Goal: Task Accomplishment & Management: Use online tool/utility

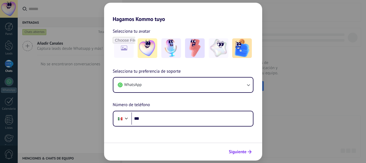
click at [243, 154] on span "Siguiente" at bounding box center [238, 152] width 18 height 4
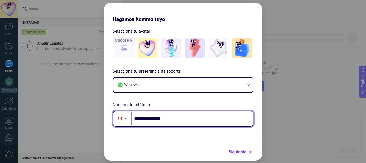
type input "**********"
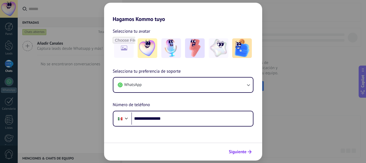
click at [237, 150] on span "Siguiente" at bounding box center [238, 152] width 18 height 4
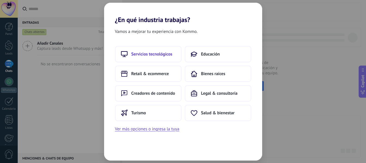
click at [149, 53] on span "Servicios tecnológicos" at bounding box center [151, 53] width 41 height 5
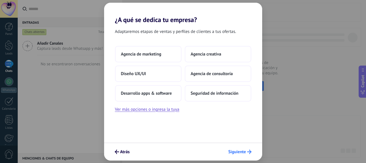
click at [233, 150] on span "Siguiente" at bounding box center [237, 152] width 18 height 4
click at [192, 57] on button "Agencia creativa" at bounding box center [218, 54] width 66 height 16
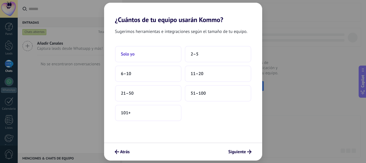
click at [165, 50] on button "Solo yo" at bounding box center [148, 54] width 66 height 16
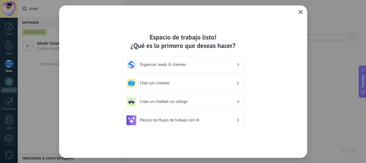
click at [300, 10] on button "button" at bounding box center [300, 12] width 7 height 8
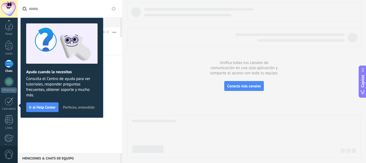
scroll to position [63, 0]
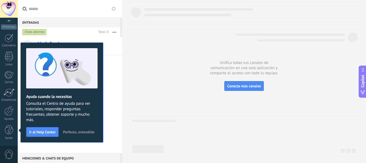
click at [70, 132] on span "Perfecto, entendido" at bounding box center [79, 132] width 32 height 4
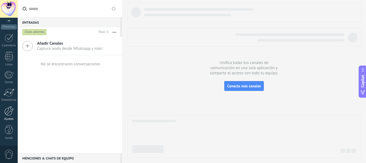
click at [7, 109] on div at bounding box center [8, 111] width 9 height 10
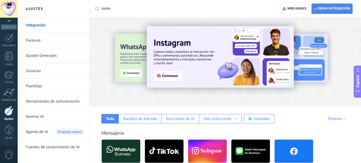
click at [322, 9] on span "Crear integración" at bounding box center [334, 9] width 33 height 4
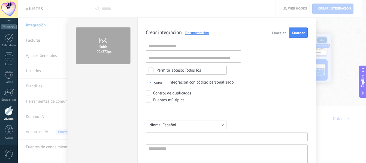
click at [162, 137] on input "text" at bounding box center [227, 137] width 162 height 9
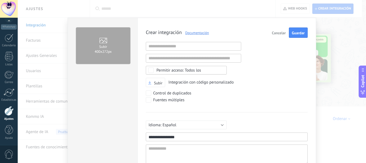
drag, startPoint x: 181, startPoint y: 136, endPoint x: 178, endPoint y: 139, distance: 4.1
click at [178, 139] on input "**********" at bounding box center [227, 137] width 162 height 9
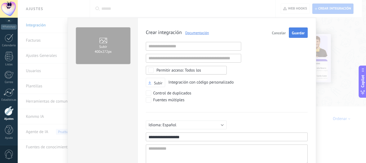
type input "**********"
click at [293, 37] on button "Guardar" at bounding box center [298, 32] width 19 height 10
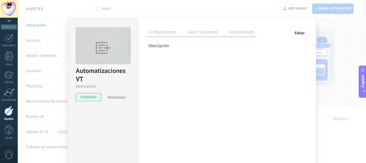
click at [198, 32] on label "Llaves y alcances" at bounding box center [202, 33] width 32 height 8
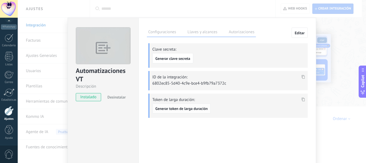
click at [183, 105] on button "Generar token de larga duración" at bounding box center [181, 108] width 58 height 10
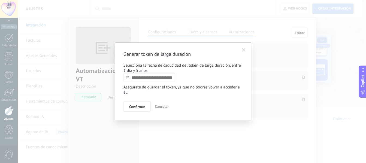
click at [151, 79] on input "text" at bounding box center [148, 77] width 51 height 9
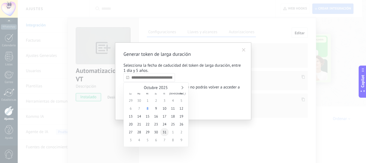
type input "**********"
click at [165, 131] on span "31" at bounding box center [164, 132] width 8 height 8
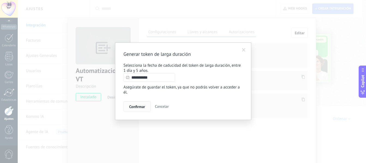
click at [143, 106] on span "Confirmar" at bounding box center [137, 107] width 16 height 4
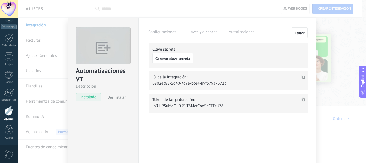
click at [304, 101] on span at bounding box center [303, 101] width 6 height 5
click at [332, 27] on div "Automatizaciones VT Descripción instalado Desinstalar Configuraciones Llaves y …" at bounding box center [192, 81] width 348 height 163
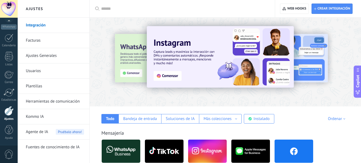
click at [8, 111] on div at bounding box center [8, 111] width 9 height 10
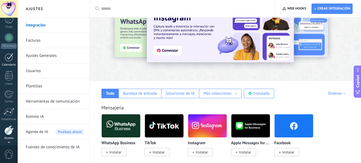
scroll to position [0, 0]
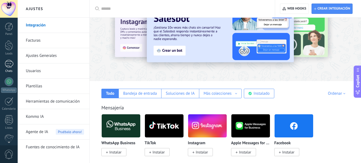
click at [11, 64] on div at bounding box center [9, 64] width 9 height 8
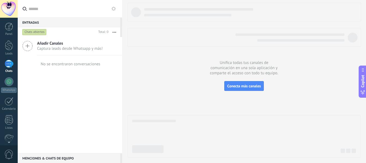
click at [46, 47] on span "Captura leads desde Whatsapp y más!" at bounding box center [70, 48] width 66 height 5
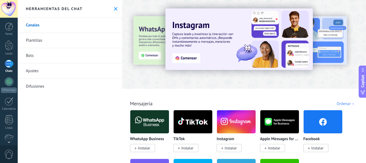
click at [42, 39] on link "Plantillas" at bounding box center [70, 40] width 104 height 15
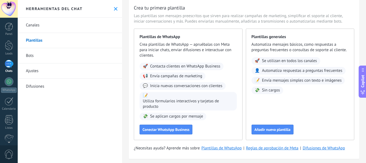
scroll to position [26, 0]
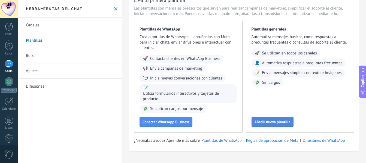
click at [278, 120] on span "Añadir nueva plantilla" at bounding box center [272, 122] width 36 height 4
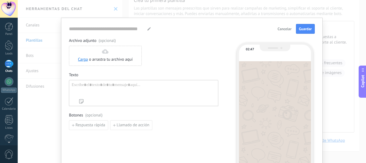
type input "**********"
click at [11, 45] on div at bounding box center [9, 45] width 8 height 10
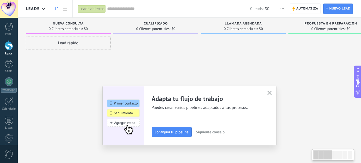
click at [44, 40] on div "Lead rápido" at bounding box center [68, 43] width 85 height 14
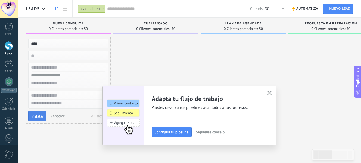
type input "****"
click at [37, 112] on button "Instalar" at bounding box center [37, 116] width 18 height 10
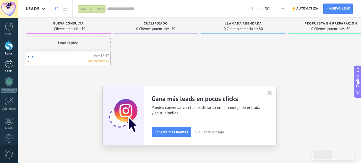
click at [9, 66] on div at bounding box center [9, 64] width 9 height 8
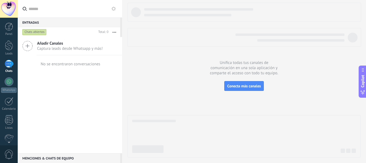
click at [35, 31] on div "Chats abiertos" at bounding box center [34, 32] width 24 height 7
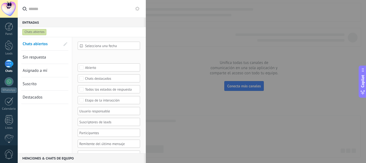
click at [34, 31] on div "Chats abiertos" at bounding box center [34, 32] width 24 height 7
click at [11, 64] on div at bounding box center [9, 64] width 9 height 8
click at [10, 52] on div "Leads" at bounding box center [9, 54] width 16 height 4
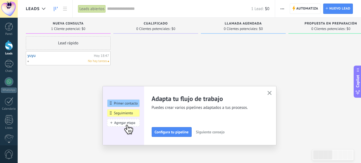
click at [272, 93] on icon "button" at bounding box center [270, 93] width 4 height 4
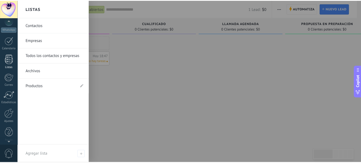
scroll to position [63, 0]
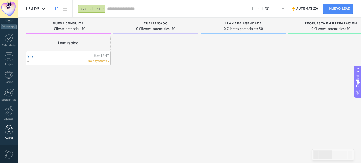
click at [11, 129] on div at bounding box center [9, 130] width 8 height 10
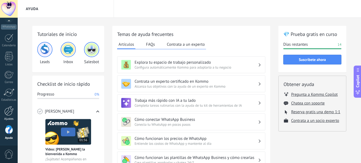
click at [3, 116] on link "Ajustes" at bounding box center [9, 113] width 18 height 15
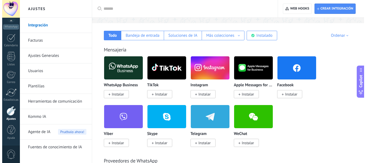
scroll to position [85, 0]
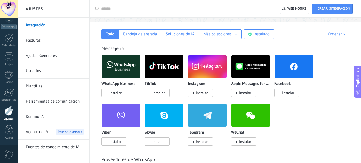
click at [199, 140] on span "Instalar" at bounding box center [202, 141] width 12 height 5
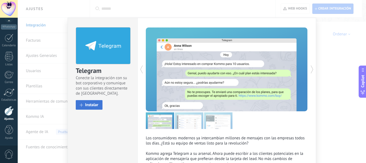
click at [96, 104] on span "Instalar" at bounding box center [91, 105] width 13 height 4
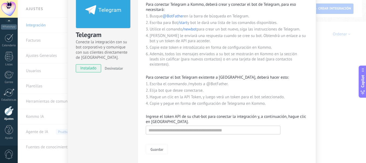
scroll to position [40, 0]
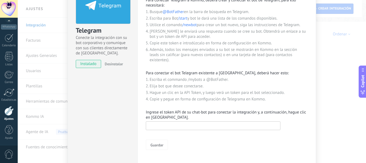
click at [174, 127] on input "text" at bounding box center [213, 125] width 134 height 9
paste input "**********"
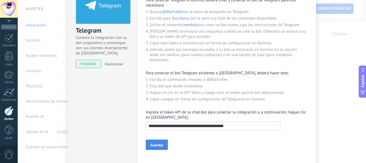
type input "**********"
click at [163, 142] on button "Guardar" at bounding box center [157, 145] width 22 height 10
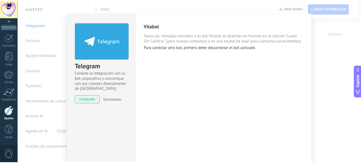
scroll to position [0, 0]
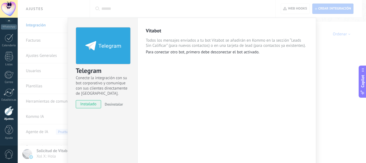
click at [163, 11] on div "Telegram Conecte la integración con su bot corporativo y comunique con sus clie…" at bounding box center [192, 81] width 348 height 163
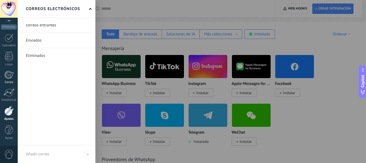
click at [7, 78] on div at bounding box center [8, 75] width 9 height 8
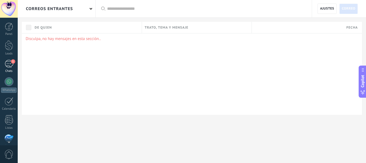
click at [9, 60] on div "1" at bounding box center [9, 64] width 9 height 8
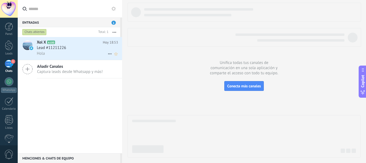
click at [45, 50] on span "Lead #11211226" at bounding box center [51, 47] width 29 height 5
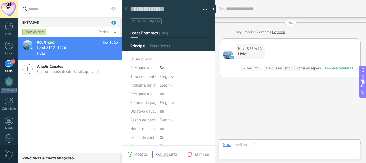
type textarea "**********"
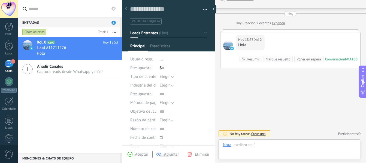
scroll to position [8, 0]
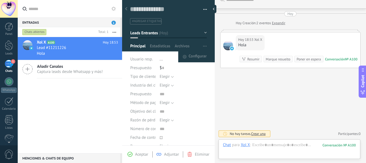
click at [204, 47] on span "button" at bounding box center [205, 46] width 4 height 10
click at [201, 57] on span "Configurar" at bounding box center [197, 56] width 18 height 11
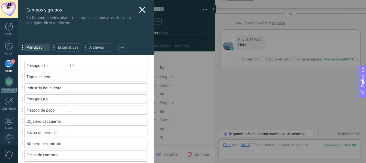
click at [123, 47] on icon at bounding box center [122, 48] width 4 height 4
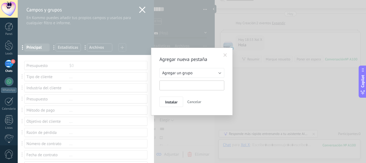
click at [178, 83] on input "text" at bounding box center [191, 86] width 65 height 10
type input "**********"
click at [174, 102] on span "Instalar" at bounding box center [171, 102] width 12 height 4
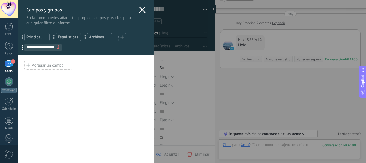
click at [42, 68] on div "Agregar un campo" at bounding box center [48, 65] width 48 height 9
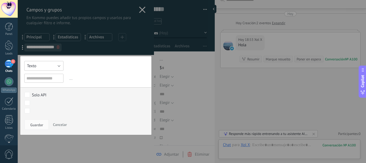
click at [41, 62] on button "Texto" at bounding box center [43, 66] width 39 height 10
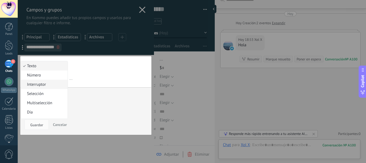
click at [44, 85] on span "Interruptor" at bounding box center [43, 84] width 45 height 5
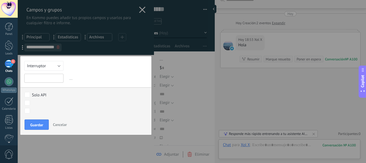
click at [44, 79] on input "text" at bounding box center [43, 78] width 39 height 9
type input "*"
type input "*********"
click at [39, 125] on span "Guardar" at bounding box center [36, 125] width 13 height 4
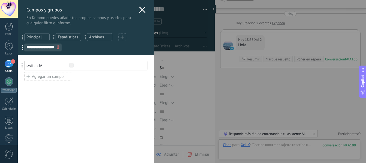
click at [46, 77] on div "Agregar un campo" at bounding box center [48, 76] width 48 height 9
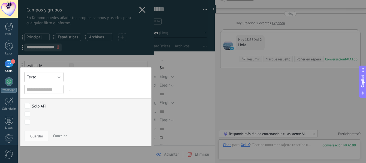
click at [45, 76] on button "Texto" at bounding box center [43, 77] width 39 height 10
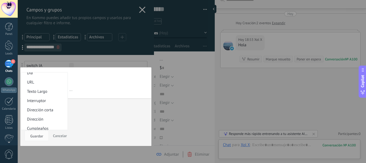
scroll to position [51, 0]
click at [42, 93] on span "Texto Largo" at bounding box center [43, 90] width 45 height 5
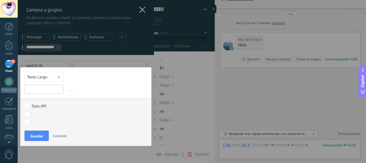
click at [42, 90] on input "text" at bounding box center [43, 89] width 39 height 9
type input "**********"
click at [35, 137] on span "Guardar" at bounding box center [36, 136] width 13 height 4
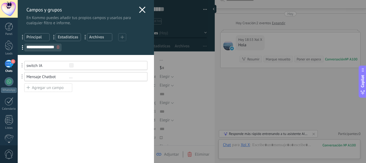
click at [73, 99] on div "Usted ha alcanzado la cantidad máxima de los campos añadidos en la tarifa Perio…" at bounding box center [86, 109] width 136 height 108
click at [140, 8] on icon at bounding box center [142, 10] width 7 height 7
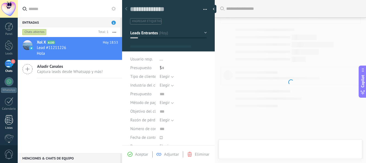
type textarea "**********"
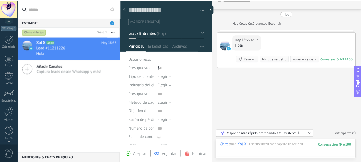
scroll to position [63, 0]
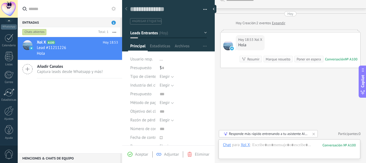
click at [8, 114] on div at bounding box center [8, 111] width 9 height 10
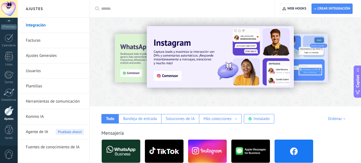
click at [40, 102] on link "Herramientas de comunicación" at bounding box center [55, 101] width 58 height 15
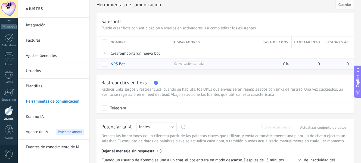
scroll to position [4, 0]
click at [106, 54] on div at bounding box center [105, 53] width 6 height 5
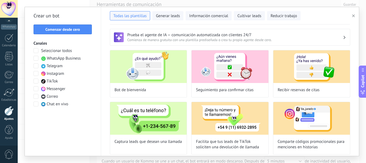
click at [36, 50] on span at bounding box center [35, 50] width 5 height 5
click at [77, 31] on span "Comenzar desde cero" at bounding box center [62, 29] width 35 height 4
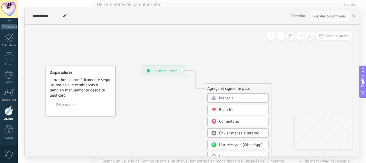
click at [219, 99] on span "Mensaje" at bounding box center [226, 98] width 14 height 5
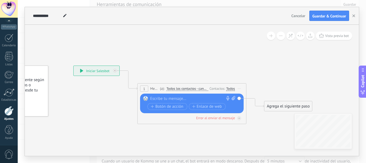
click at [220, 88] on div "Contactos:" at bounding box center [217, 88] width 17 height 5
click at [201, 88] on span "Todos los contactos - canales seleccionados" at bounding box center [187, 89] width 42 height 4
click at [201, 88] on button "Todos los contactos - canales seleccionados" at bounding box center [198, 89] width 68 height 10
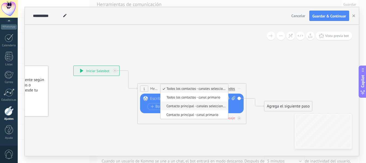
click at [200, 103] on li "Contacto principal - canales seleccionados" at bounding box center [194, 106] width 68 height 9
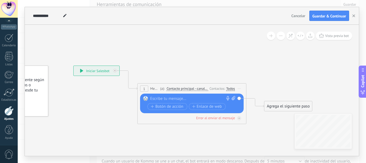
click at [226, 89] on div "Todos" at bounding box center [230, 89] width 9 height 4
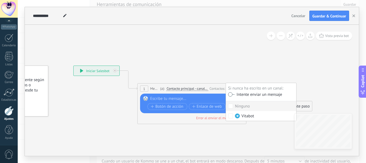
click at [201, 90] on span "Contacto principal - canales seleccionados" at bounding box center [186, 89] width 41 height 4
click at [201, 90] on button "Contacto principal - canales seleccionados" at bounding box center [198, 89] width 68 height 10
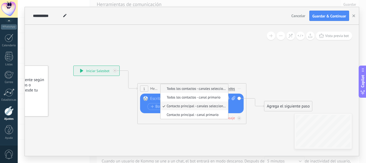
click at [182, 90] on span "Todos los contactos - canales seleccionados" at bounding box center [193, 88] width 66 height 5
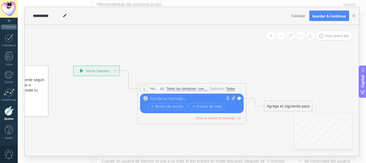
click at [225, 89] on div "Contactos:" at bounding box center [217, 88] width 17 height 5
click at [230, 90] on div "Todos" at bounding box center [230, 89] width 9 height 4
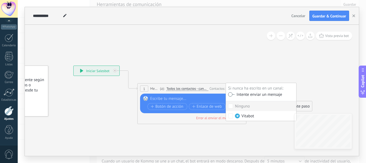
click at [212, 96] on div "Reemplazar Quitar Convertir a mensaje de voz Arrastre la imagen aquí para adjun…" at bounding box center [191, 104] width 103 height 20
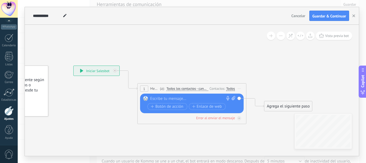
click at [11, 111] on div at bounding box center [8, 111] width 9 height 10
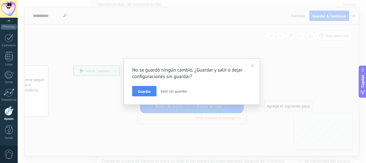
click at [174, 95] on button "Salir sin guardar" at bounding box center [173, 91] width 31 height 10
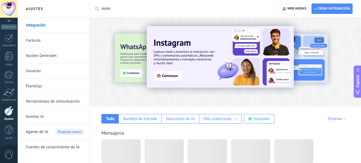
click at [8, 116] on link "Ajustes" at bounding box center [9, 113] width 18 height 15
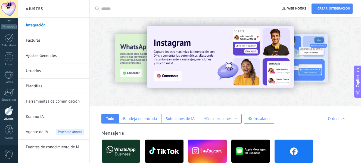
click at [8, 116] on link "Ajustes" at bounding box center [9, 113] width 18 height 15
click at [9, 112] on div at bounding box center [8, 111] width 9 height 10
click at [10, 111] on div at bounding box center [8, 111] width 9 height 10
click at [37, 85] on link "Plantillas" at bounding box center [55, 86] width 58 height 15
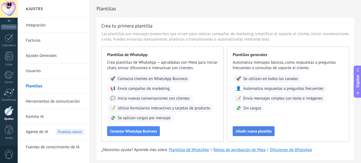
click at [244, 127] on button "Añadir nueva plantilla" at bounding box center [254, 131] width 42 height 10
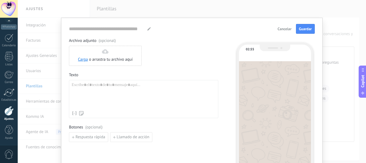
type input "**********"
click at [90, 95] on div at bounding box center [144, 95] width 144 height 26
click at [92, 138] on span "Respuesta rápida" at bounding box center [90, 137] width 30 height 4
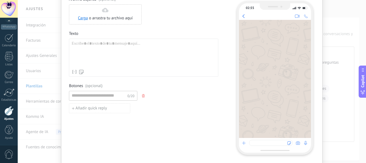
scroll to position [44, 0]
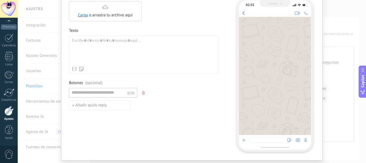
click at [142, 93] on use "button" at bounding box center [143, 92] width 3 height 3
click at [134, 93] on span "Llamado de acción" at bounding box center [133, 93] width 33 height 4
click at [214, 93] on icon "button" at bounding box center [214, 92] width 3 height 3
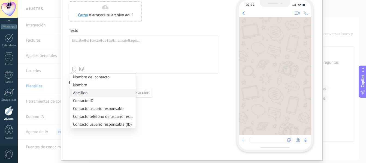
scroll to position [0, 0]
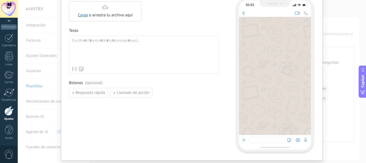
click at [189, 103] on div "Archivo adjunto (opcional) Carga o arrastra tu archivo aquí Arrastra aquí Texto…" at bounding box center [143, 73] width 149 height 158
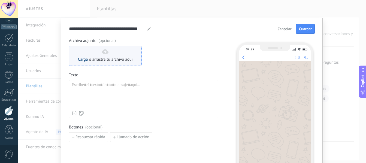
click at [82, 59] on link "Carga" at bounding box center [83, 59] width 10 height 5
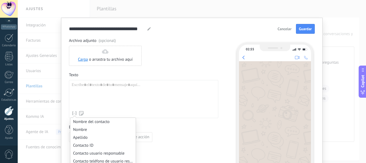
click at [72, 114] on icon at bounding box center [74, 113] width 5 height 5
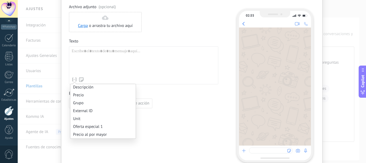
scroll to position [40, 0]
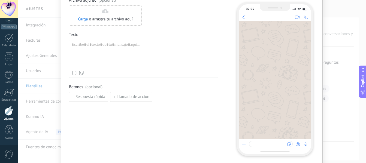
click at [203, 119] on div "Archivo adjunto (opcional) Carga o arrastra tu archivo aquí Arrastra aquí Texto…" at bounding box center [143, 77] width 149 height 158
click at [337, 41] on div "**********" at bounding box center [192, 81] width 348 height 163
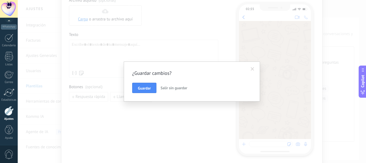
click at [180, 86] on span "Salir sin guardar" at bounding box center [173, 87] width 27 height 5
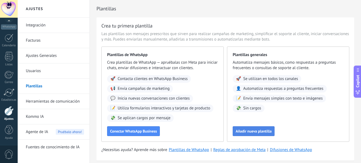
click at [243, 131] on span "Añadir nueva plantilla" at bounding box center [254, 131] width 36 height 4
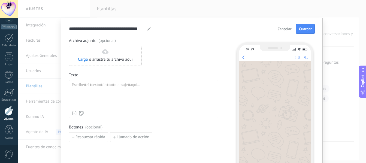
type input "**********"
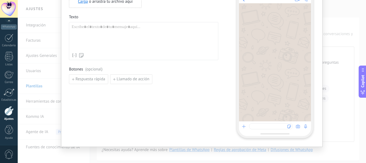
scroll to position [60, 0]
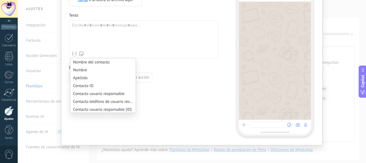
click at [72, 54] on icon at bounding box center [74, 53] width 5 height 5
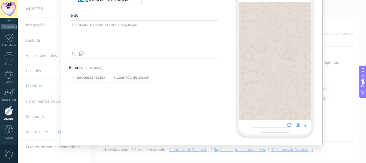
click at [164, 97] on div "Archivo adjunto (opcional) Carga o arrastra tu archivo aquí Arrastra aquí Texto…" at bounding box center [143, 57] width 149 height 158
click at [85, 151] on div "**********" at bounding box center [192, 81] width 348 height 163
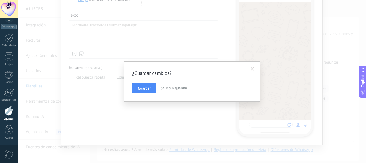
click at [172, 89] on span "Salir sin guardar" at bounding box center [173, 87] width 27 height 5
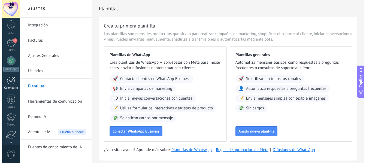
scroll to position [19, 0]
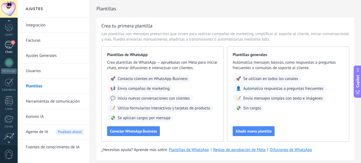
click at [9, 45] on div "1" at bounding box center [9, 45] width 9 height 8
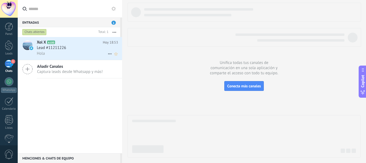
click at [87, 42] on h2 "Xol X A100" at bounding box center [70, 42] width 66 height 5
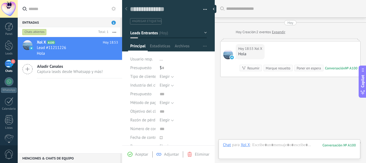
scroll to position [9, 0]
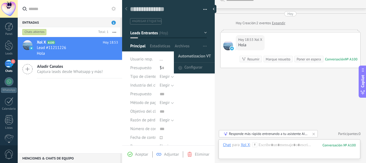
click at [193, 56] on span "Automatizacion VT" at bounding box center [194, 56] width 33 height 11
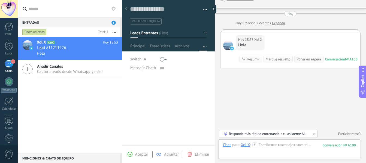
scroll to position [5, 0]
click at [153, 67] on span "Mensaje Chatbot" at bounding box center [144, 68] width 29 height 4
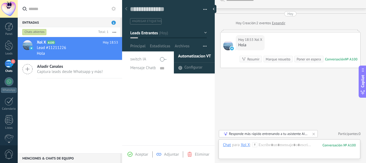
click at [198, 54] on span "Automatizacion VT" at bounding box center [194, 56] width 33 height 11
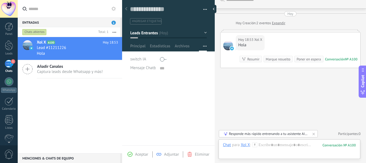
click at [138, 153] on span "Aceptar" at bounding box center [141, 154] width 13 height 5
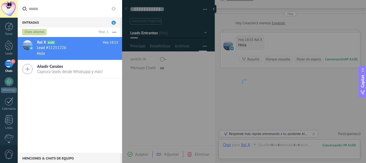
click at [138, 153] on div at bounding box center [244, 81] width 244 height 163
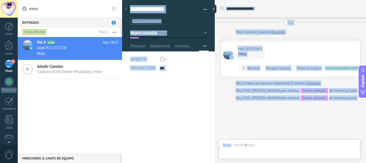
type textarea "***"
click at [145, 110] on div "***** Xol X ***** Xol X Apellido Abrir detalle Copie el nombre" at bounding box center [168, 120] width 93 height 86
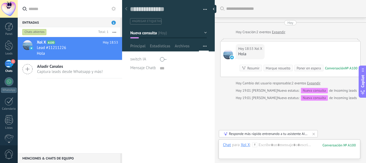
click at [90, 114] on div "Xol X A100 Hoy 18:53 Lead #11211226 Hola Añadir Canales Captura leads desde Wha…" at bounding box center [70, 95] width 104 height 116
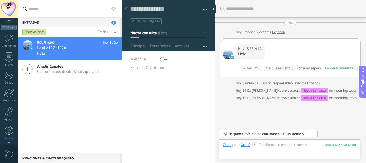
scroll to position [63, 0]
click at [10, 114] on div at bounding box center [8, 111] width 9 height 10
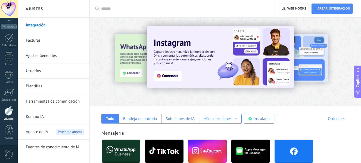
click at [43, 90] on link "Plantillas" at bounding box center [55, 86] width 58 height 15
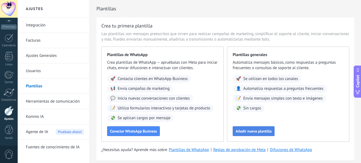
click at [256, 136] on button "Añadir nueva plantilla" at bounding box center [254, 131] width 42 height 10
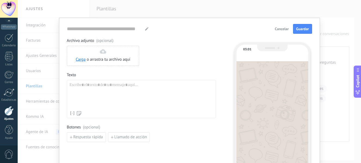
type input "**********"
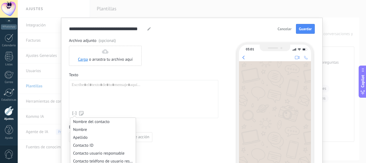
click at [73, 115] on icon at bounding box center [74, 113] width 5 height 5
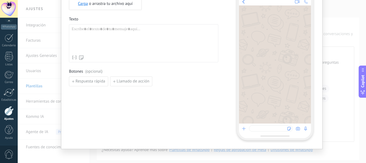
scroll to position [60, 0]
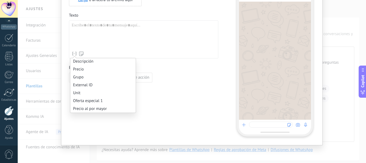
click at [74, 54] on icon at bounding box center [74, 53] width 5 height 5
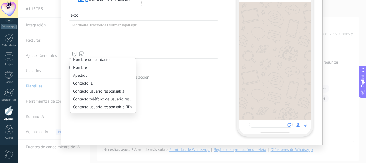
scroll to position [0, 0]
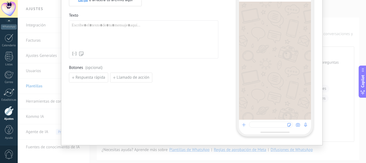
click at [183, 86] on div "Archivo adjunto (opcional) Carga o arrastra tu archivo aquí Arrastra aquí Texto…" at bounding box center [143, 57] width 149 height 158
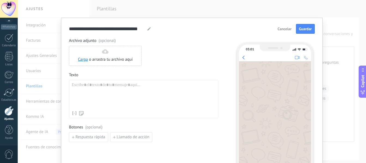
click at [284, 27] on span "Cancelar" at bounding box center [284, 29] width 14 height 4
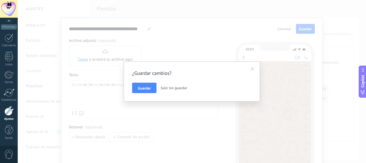
click at [165, 88] on span "Salir sin guardar" at bounding box center [173, 87] width 27 height 5
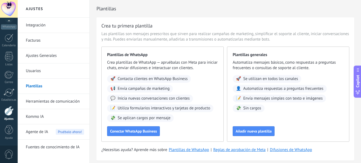
click at [42, 25] on link "Integración" at bounding box center [55, 25] width 58 height 15
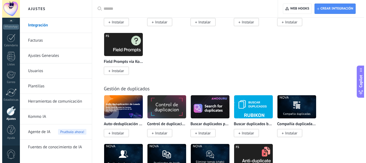
scroll to position [2629, 0]
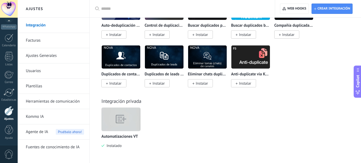
click at [123, 122] on img at bounding box center [121, 120] width 39 height 30
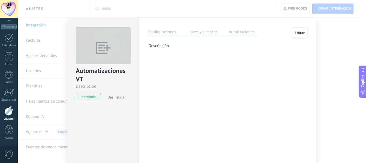
click at [114, 98] on span "Desinstalar" at bounding box center [116, 97] width 18 height 5
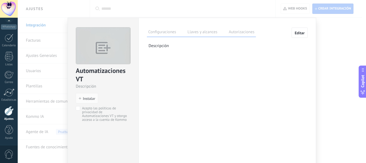
click at [298, 30] on button "Editar" at bounding box center [299, 32] width 16 height 10
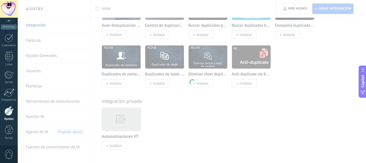
type textarea "**********"
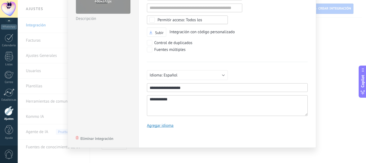
scroll to position [52, 0]
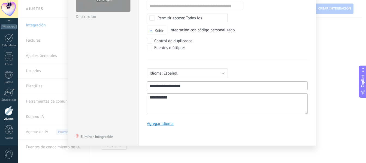
click at [111, 136] on span "Eliminar integración" at bounding box center [96, 137] width 33 height 4
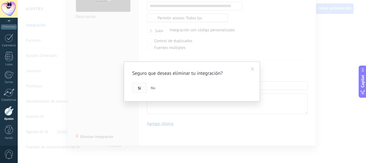
click at [139, 91] on button "Si" at bounding box center [139, 88] width 14 height 10
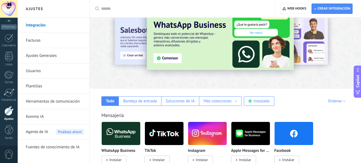
scroll to position [19, 0]
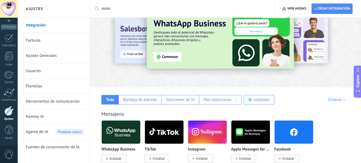
click at [38, 84] on link "Plantillas" at bounding box center [55, 86] width 58 height 15
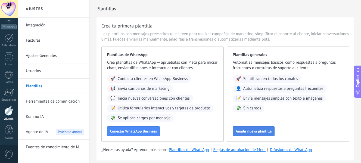
click at [256, 134] on button "Añadir nueva plantilla" at bounding box center [254, 131] width 42 height 10
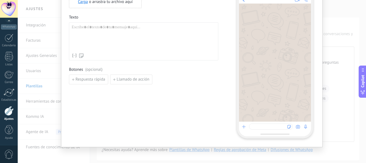
scroll to position [60, 0]
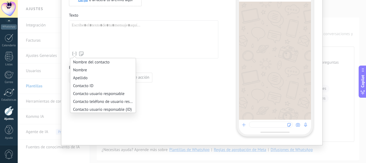
click at [73, 55] on icon at bounding box center [74, 53] width 5 height 5
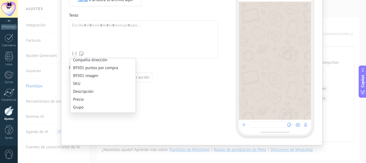
scroll to position [498, 0]
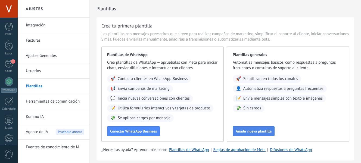
click at [245, 132] on span "Añadir nueva plantilla" at bounding box center [254, 131] width 36 height 4
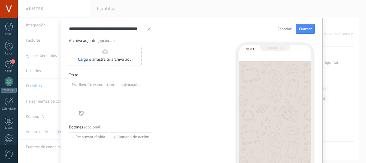
type input "**********"
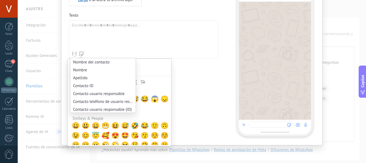
click at [73, 53] on icon at bounding box center [74, 53] width 5 height 5
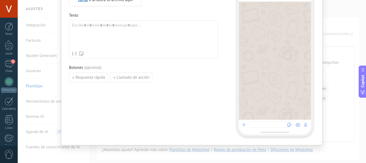
click at [166, 99] on div "Archivo adjunto (opcional) Carga o arrastra tu archivo aquí Arrastra aquí Texto…" at bounding box center [143, 57] width 149 height 158
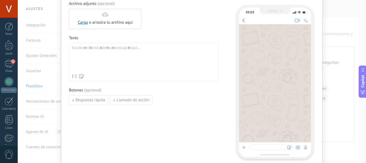
scroll to position [30, 0]
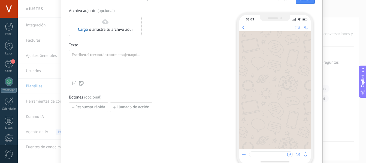
click at [93, 64] on div at bounding box center [144, 66] width 144 height 26
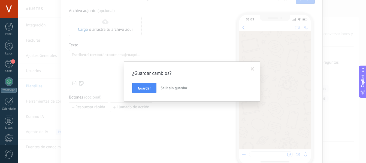
click at [171, 88] on span "Salir sin guardar" at bounding box center [173, 87] width 27 height 5
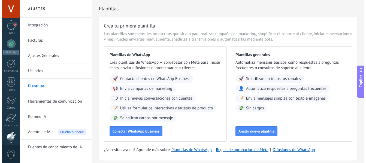
scroll to position [19, 0]
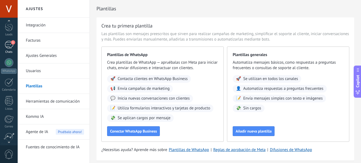
click at [10, 48] on div "1" at bounding box center [9, 45] width 9 height 8
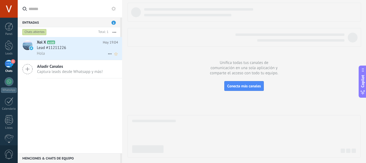
click at [70, 45] on h2 "Xol X A100" at bounding box center [70, 42] width 66 height 5
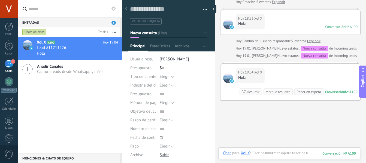
scroll to position [8, 0]
click at [201, 32] on button "Nueva consulta" at bounding box center [168, 33] width 76 height 10
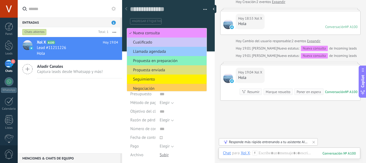
click at [207, 23] on div "Guardar y crear Imprimir Administrar etiquetas Exportar a excel" at bounding box center [168, 10] width 93 height 28
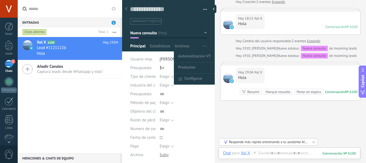
click at [201, 47] on button "button" at bounding box center [205, 46] width 8 height 10
click at [194, 56] on span "Automatizacion VT" at bounding box center [194, 56] width 33 height 11
type textarea "***"
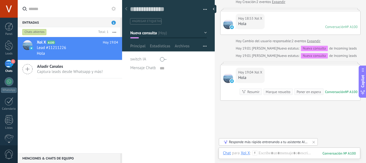
scroll to position [5, 0]
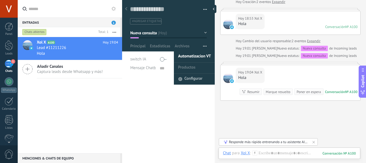
click at [188, 81] on span "Configurar" at bounding box center [193, 79] width 18 height 11
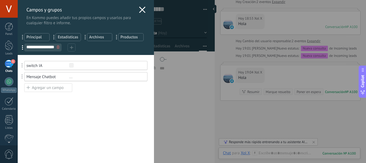
click at [56, 46] on div at bounding box center [58, 47] width 6 height 7
click at [57, 47] on use at bounding box center [58, 46] width 3 height 3
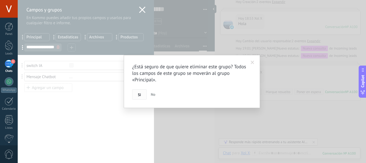
click at [143, 97] on button "Si" at bounding box center [139, 94] width 14 height 10
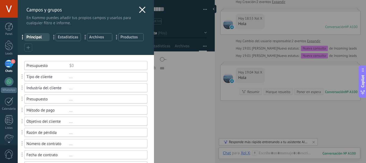
click at [29, 47] on icon at bounding box center [28, 48] width 4 height 4
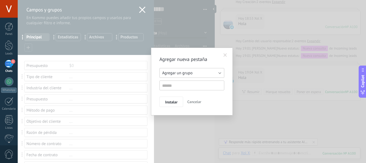
click at [197, 75] on button "Agregar un grupo" at bounding box center [191, 73] width 65 height 10
click at [187, 88] on span "Otros leads" at bounding box center [189, 90] width 66 height 5
click at [188, 76] on button "Otros leads" at bounding box center [191, 73] width 65 height 10
click at [184, 73] on span "Agregar un grupo" at bounding box center [189, 72] width 66 height 5
click at [179, 85] on input "text" at bounding box center [191, 86] width 65 height 10
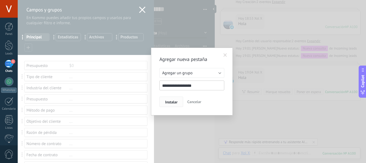
type input "**********"
click at [167, 100] on span "Instalar" at bounding box center [171, 102] width 12 height 4
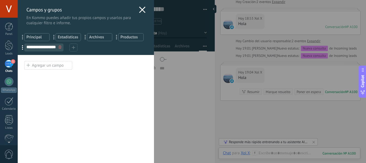
click at [56, 63] on div "Agregar un campo" at bounding box center [48, 65] width 48 height 9
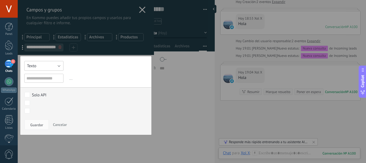
click at [46, 67] on button "Texto" at bounding box center [43, 66] width 39 height 10
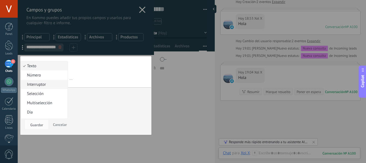
click at [47, 86] on span "Interruptor" at bounding box center [43, 84] width 45 height 5
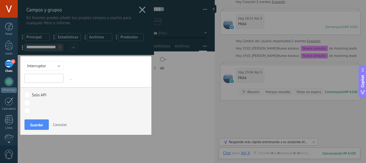
click at [47, 77] on input "text" at bounding box center [43, 78] width 39 height 9
type input "*********"
click at [33, 121] on button "Guardar" at bounding box center [36, 124] width 24 height 10
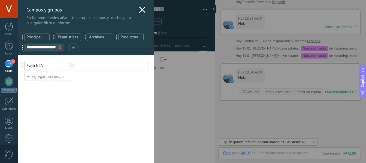
click at [52, 74] on div "Agregar un campo" at bounding box center [48, 76] width 48 height 9
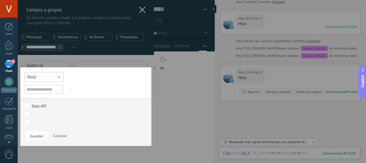
click at [45, 77] on button "Texto" at bounding box center [43, 77] width 39 height 10
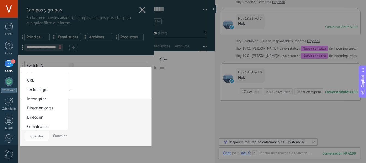
scroll to position [51, 0]
click at [45, 93] on span "Texto Largo" at bounding box center [43, 90] width 45 height 5
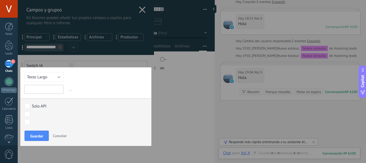
click at [42, 89] on input "text" at bounding box center [43, 89] width 39 height 9
type input "**********"
click at [31, 136] on span "Guardar" at bounding box center [36, 136] width 13 height 4
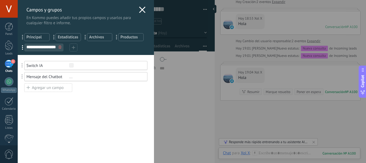
click at [99, 108] on div "Usted ha alcanzado la cantidad máxima de los campos añadidos en la tarifa Perio…" at bounding box center [86, 109] width 136 height 108
drag, startPoint x: 10, startPoint y: 147, endPoint x: 61, endPoint y: 114, distance: 60.5
click at [18, 155] on div "**********" at bounding box center [192, 81] width 348 height 163
click at [8, 155] on span "0" at bounding box center [8, 155] width 9 height 10
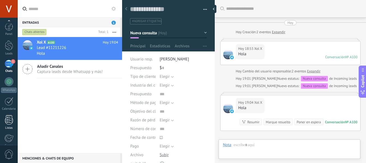
type textarea "***"
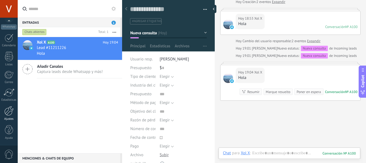
click at [11, 112] on div at bounding box center [8, 111] width 9 height 10
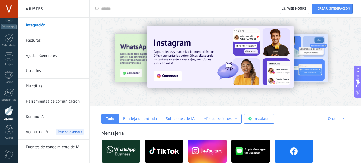
click at [43, 88] on link "Plantillas" at bounding box center [55, 86] width 58 height 15
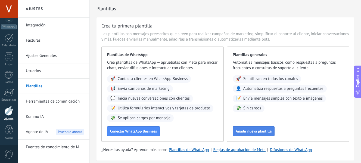
click at [264, 132] on span "Añadir nueva plantilla" at bounding box center [254, 131] width 36 height 4
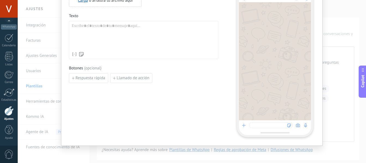
scroll to position [59, 0]
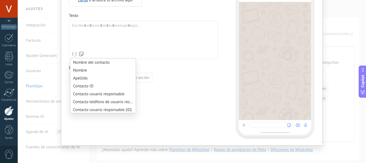
click at [74, 53] on icon at bounding box center [74, 53] width 5 height 5
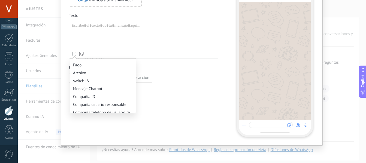
scroll to position [394, 0]
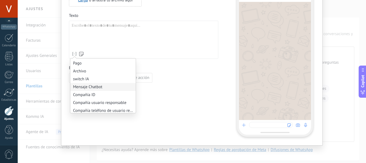
click at [94, 87] on li "Mensaje Chatbot" at bounding box center [102, 87] width 65 height 8
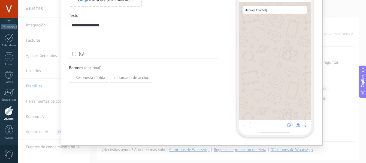
click at [178, 76] on div "Respuesta rápida Llamado de acción" at bounding box center [143, 78] width 149 height 10
click at [87, 26] on span "**********" at bounding box center [86, 25] width 28 height 4
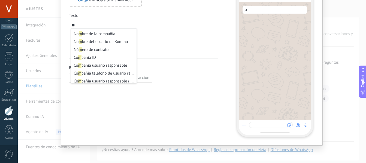
scroll to position [0, 0]
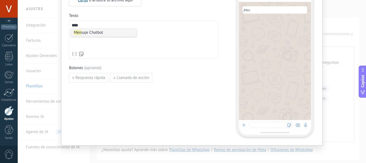
click at [97, 33] on li "Men saje Chatbot" at bounding box center [103, 33] width 65 height 8
click at [187, 88] on div "**********" at bounding box center [143, 58] width 149 height 158
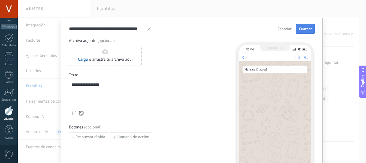
click at [301, 26] on button "Guardar" at bounding box center [305, 29] width 19 height 10
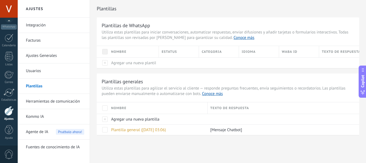
click at [38, 106] on link "Herramientas de comunicación" at bounding box center [55, 101] width 58 height 15
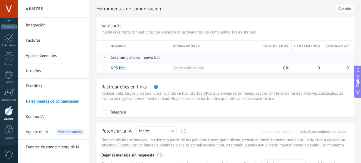
click at [106, 58] on div at bounding box center [105, 57] width 6 height 5
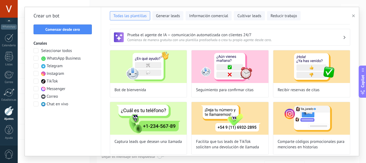
click at [36, 51] on span at bounding box center [35, 50] width 5 height 5
click at [53, 33] on button "Comenzar desde cero" at bounding box center [62, 29] width 58 height 10
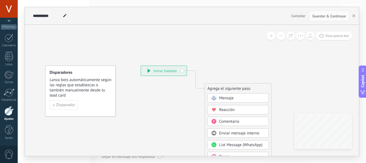
click at [218, 96] on span at bounding box center [213, 98] width 11 height 4
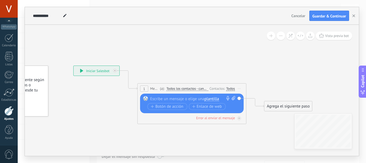
click at [216, 99] on span "plantilla" at bounding box center [211, 99] width 14 height 4
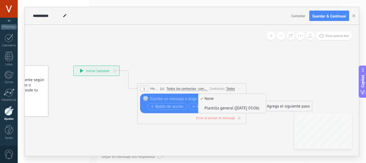
click at [215, 107] on span "Plantilla general (08.10.2025 03:06)" at bounding box center [231, 108] width 66 height 5
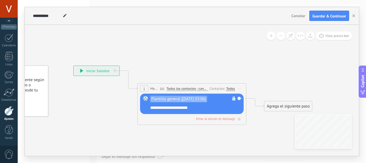
click at [298, 16] on span "Cancelar" at bounding box center [298, 15] width 14 height 5
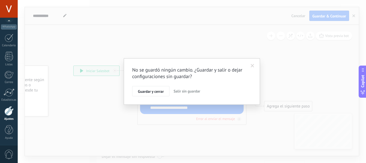
click at [180, 91] on span "Salir sin guardar" at bounding box center [186, 91] width 27 height 5
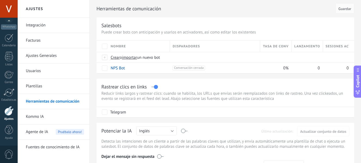
click at [42, 91] on link "Plantillas" at bounding box center [55, 86] width 58 height 15
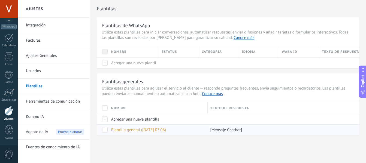
click at [122, 131] on span "Plantilla general (08.10.2025 03:06)" at bounding box center [138, 129] width 55 height 5
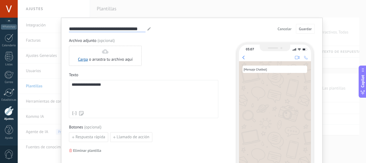
click at [110, 32] on input "**********" at bounding box center [107, 29] width 76 height 6
type input "**********"
click at [308, 30] on span "Guardar" at bounding box center [305, 29] width 13 height 4
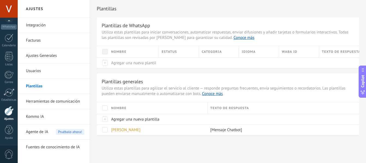
click at [44, 103] on link "Herramientas de comunicación" at bounding box center [55, 101] width 58 height 15
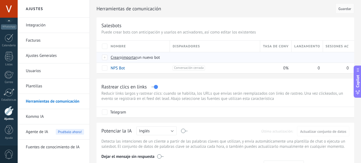
click at [106, 59] on div at bounding box center [105, 57] width 6 height 5
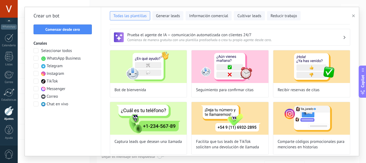
click at [37, 51] on span at bounding box center [35, 50] width 5 height 5
click at [76, 30] on span "Comenzar desde cero" at bounding box center [62, 29] width 35 height 4
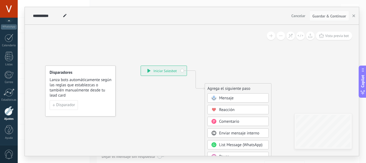
click at [216, 96] on icon at bounding box center [213, 98] width 5 height 5
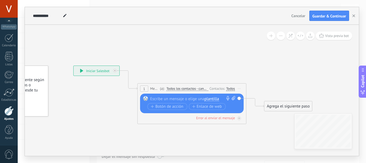
click at [217, 98] on span "plantilla" at bounding box center [211, 99] width 14 height 4
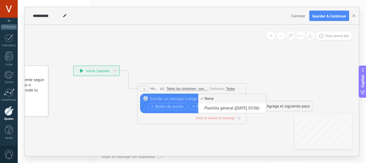
click at [184, 47] on icon at bounding box center [183, 91] width 492 height 323
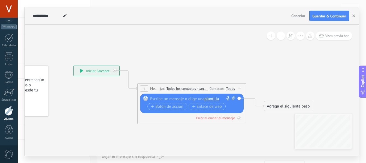
click at [293, 20] on button "Cancelar" at bounding box center [298, 16] width 18 height 8
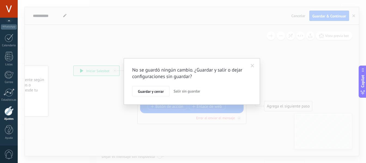
click at [183, 93] on span "Salir sin guardar" at bounding box center [186, 91] width 27 height 5
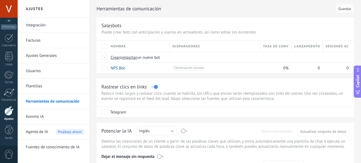
click at [50, 88] on link "Plantillas" at bounding box center [55, 86] width 58 height 15
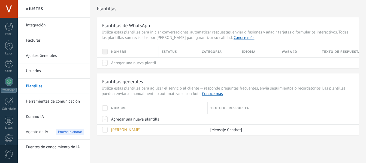
click at [53, 100] on link "Herramientas de comunicación" at bounding box center [55, 101] width 58 height 15
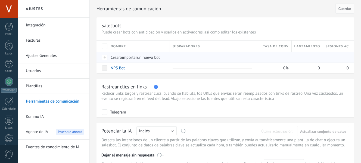
click at [115, 57] on span "Crear" at bounding box center [115, 57] width 9 height 5
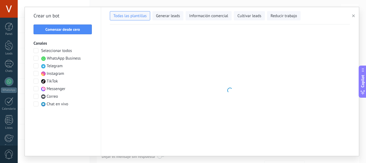
type input "**********"
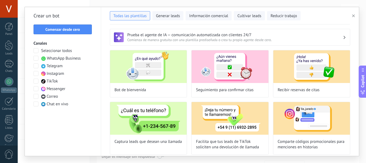
click at [36, 50] on span at bounding box center [35, 50] width 5 height 5
click at [68, 28] on span "Comenzar desde cero" at bounding box center [62, 29] width 35 height 4
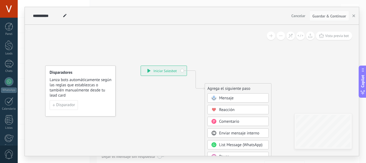
click at [230, 95] on div "Mensaje" at bounding box center [237, 97] width 61 height 9
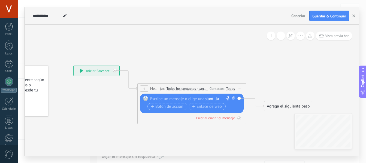
click at [214, 100] on span "plantilla" at bounding box center [211, 99] width 14 height 4
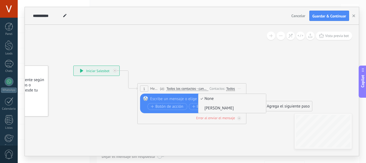
click at [217, 107] on span "VITA Plantilla" at bounding box center [231, 108] width 66 height 5
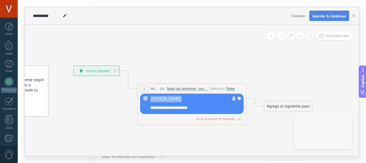
click at [342, 16] on span "Guardar & Continuar" at bounding box center [329, 16] width 34 height 4
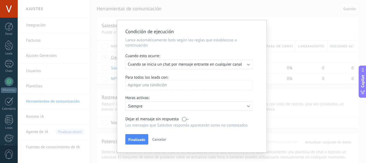
click at [153, 65] on span "Cuando se inicia un chat por mensaje entrante en cualquier canal" at bounding box center [185, 64] width 114 height 5
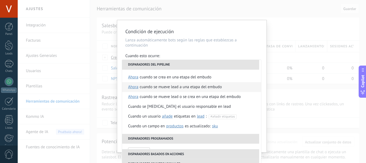
click at [161, 88] on div "Cuando se mueve lead a una etapa del embudo" at bounding box center [181, 87] width 82 height 10
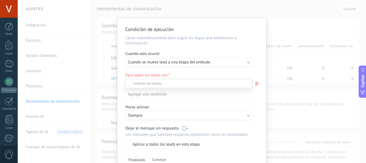
scroll to position [91, 0]
click at [128, 144] on div "Leads Entrantes Nueva consulta Cualificado Llamada agendada Propuesta en prepar…" at bounding box center [187, 120] width 127 height 83
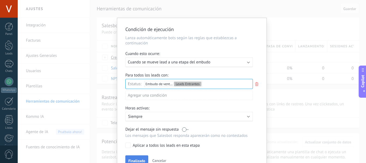
click at [139, 159] on span "Finalizado" at bounding box center [136, 161] width 17 height 4
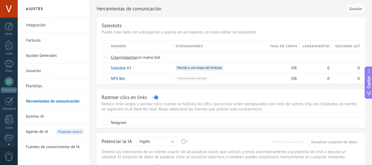
scroll to position [61, 0]
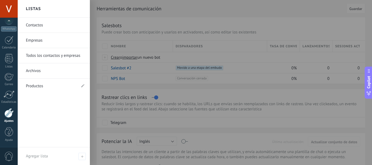
click at [10, 117] on div at bounding box center [8, 113] width 9 height 10
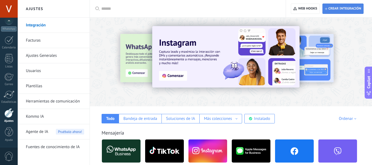
click at [336, 9] on span "Crear integración" at bounding box center [344, 9] width 33 height 4
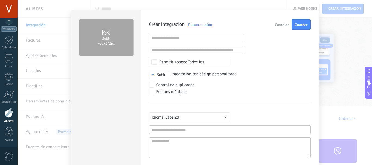
scroll to position [8, 0]
click at [162, 83] on div "Control de duplicados" at bounding box center [175, 84] width 38 height 5
click at [159, 91] on div "Fuentes múltiples" at bounding box center [171, 91] width 31 height 5
click at [161, 130] on input "text" at bounding box center [230, 129] width 162 height 9
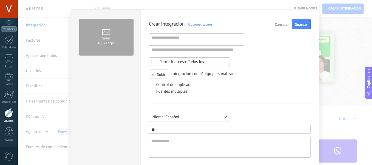
type input "*"
type input "**********"
click at [301, 23] on span "Guardar" at bounding box center [301, 25] width 13 height 4
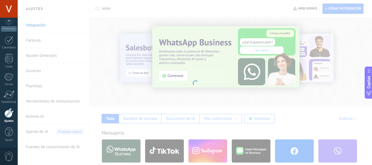
scroll to position [0, 0]
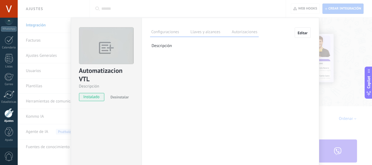
click at [209, 32] on label "Llaves y alcances" at bounding box center [205, 33] width 32 height 8
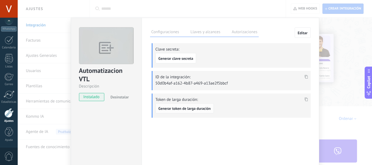
click at [185, 105] on button "Generar token de larga duración" at bounding box center [184, 108] width 58 height 10
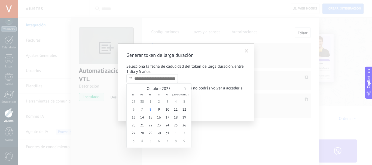
click at [150, 81] on input "text" at bounding box center [151, 78] width 51 height 9
type input "**********"
click at [166, 133] on span "31" at bounding box center [167, 133] width 8 height 8
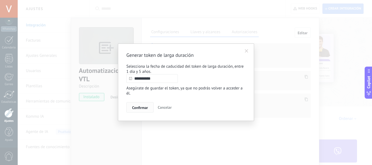
click at [142, 109] on span "Confirmar" at bounding box center [140, 108] width 16 height 4
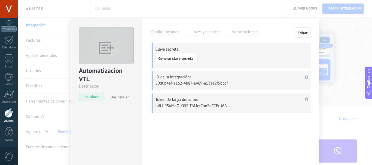
click at [304, 99] on icon at bounding box center [305, 99] width 3 height 4
click at [208, 122] on div "Configuraciones Llaves y alcances Autorizaciones Editar Clave secreta: Generar …" at bounding box center [230, 99] width 177 height 162
click at [245, 10] on div "Automatizacion VTL Descripción instalado Desinstalar Configuraciones Llaves y a…" at bounding box center [195, 82] width 354 height 165
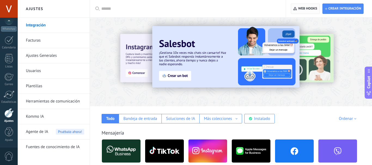
click at [312, 6] on span "Web hooks 0" at bounding box center [305, 9] width 24 height 10
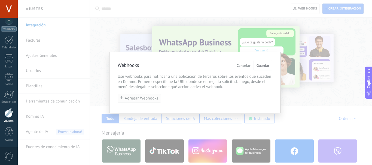
click at [143, 96] on span "Agregar Webhooks" at bounding box center [142, 98] width 34 height 4
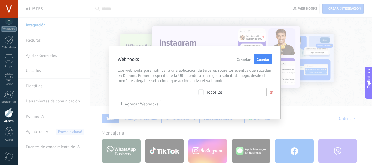
click at [155, 91] on input "text" at bounding box center [155, 92] width 75 height 9
paste input "**********"
type input "**********"
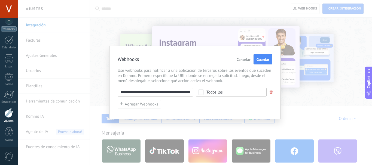
click at [206, 93] on div "Todos los" at bounding box center [231, 92] width 71 height 9
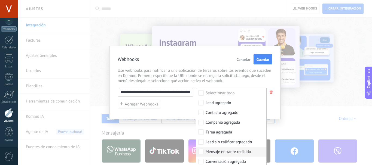
click at [225, 152] on div "Mensaje entrante recibido" at bounding box center [228, 151] width 45 height 5
click at [176, 111] on div "**********" at bounding box center [194, 83] width 171 height 74
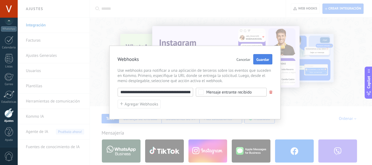
click at [262, 60] on span "Guardar" at bounding box center [262, 60] width 13 height 4
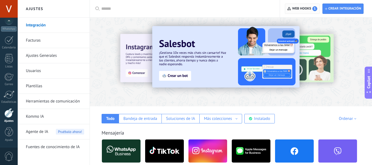
click at [299, 10] on span "Web hooks 1" at bounding box center [304, 8] width 25 height 5
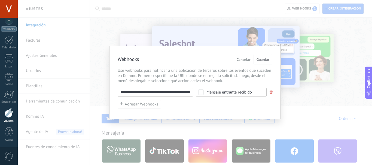
click at [178, 91] on input "**********" at bounding box center [155, 92] width 75 height 9
paste input "*"
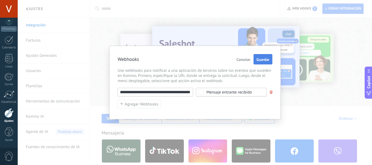
type input "**********"
click at [267, 60] on span "Guardar" at bounding box center [262, 60] width 13 height 4
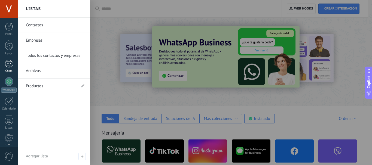
click at [10, 66] on div at bounding box center [9, 64] width 9 height 8
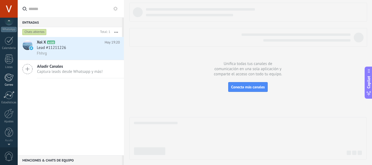
scroll to position [61, 0]
click at [9, 130] on div at bounding box center [9, 132] width 8 height 10
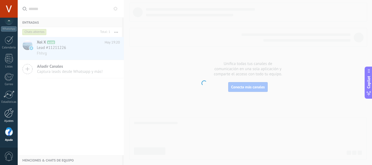
click at [10, 117] on div at bounding box center [8, 113] width 9 height 10
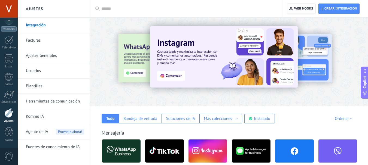
click at [302, 11] on span "Web hooks 0" at bounding box center [301, 9] width 24 height 10
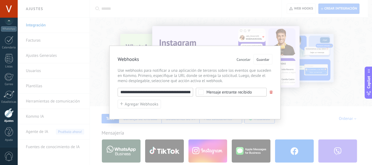
click at [271, 94] on div "**********" at bounding box center [195, 92] width 155 height 9
click at [271, 92] on span at bounding box center [270, 93] width 3 height 4
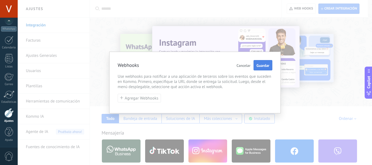
click at [261, 63] on button "Guardar" at bounding box center [262, 65] width 19 height 10
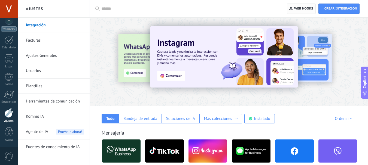
click at [299, 7] on span "Web hooks 0" at bounding box center [303, 9] width 19 height 4
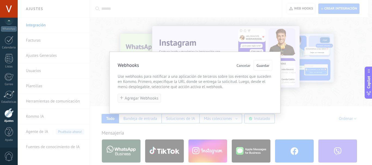
click at [145, 98] on span "Agregar Webhooks" at bounding box center [142, 98] width 34 height 4
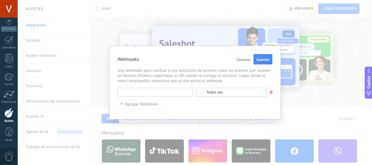
click at [143, 96] on input "text" at bounding box center [155, 92] width 75 height 9
paste input "**********"
type input "**********"
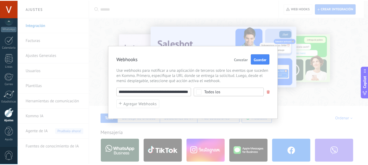
scroll to position [0, 0]
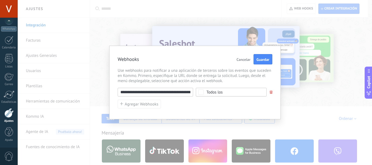
click at [205, 93] on div "Todos los" at bounding box center [231, 92] width 71 height 9
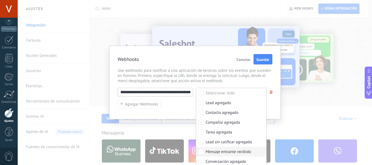
click at [217, 152] on div "Mensaje entrante recibido" at bounding box center [228, 151] width 45 height 5
click at [168, 112] on div "**********" at bounding box center [194, 83] width 171 height 74
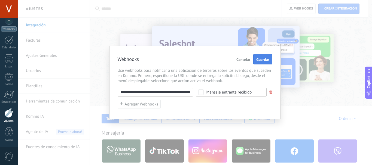
click at [261, 60] on span "Guardar" at bounding box center [262, 60] width 13 height 4
